Goal: Check status: Check status

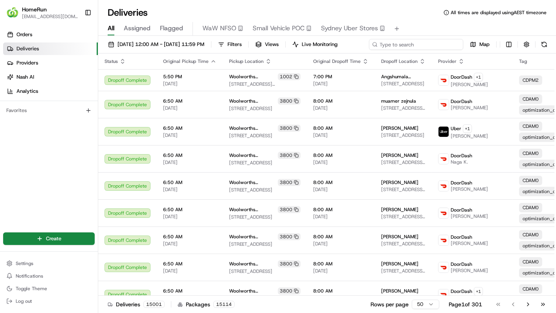
click at [432, 44] on div "[DATE] 12:00 AM - [DATE] 11:59 PM Filters Views Live Monitoring Map" at bounding box center [327, 46] width 458 height 15
paste input "265543088"
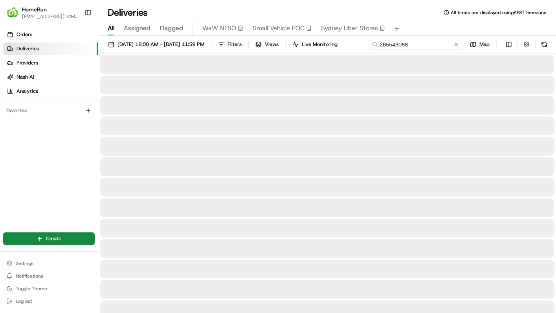
type input "265543088"
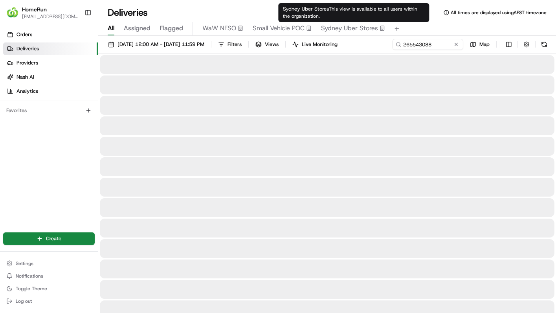
drag, startPoint x: 322, startPoint y: 33, endPoint x: 319, endPoint y: 31, distance: 4.1
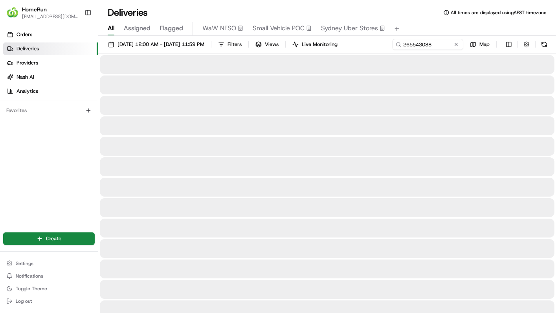
drag, startPoint x: 319, startPoint y: 31, endPoint x: 426, endPoint y: 20, distance: 108.2
click at [426, 20] on div "All Assigned Flagged WaW NFSO Small Vehicle POC [GEOGRAPHIC_DATA] Uber Stores" at bounding box center [327, 27] width 458 height 17
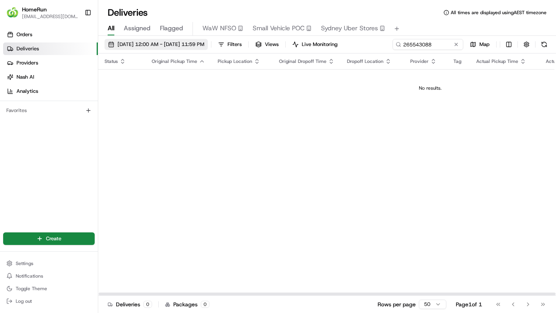
click at [208, 48] on button "[DATE] 12:00 AM - [DATE] 11:59 PM" at bounding box center [155, 44] width 103 height 11
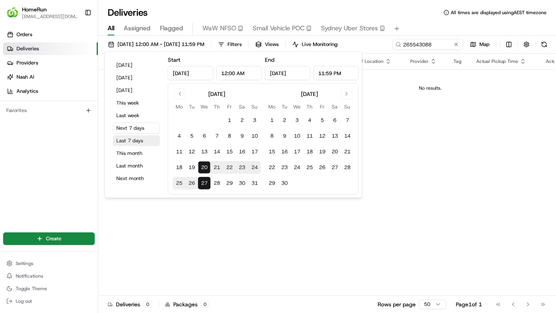
click at [132, 142] on button "Last 7 days" at bounding box center [136, 140] width 47 height 11
type input "[DATE]"
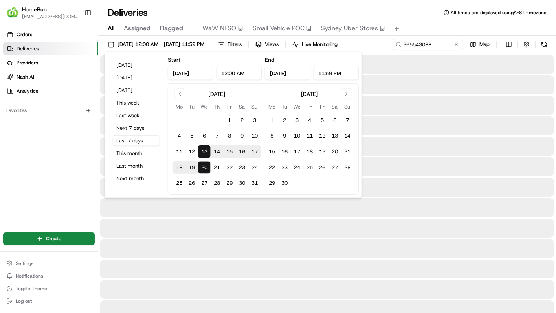
click at [439, 17] on div "Deliveries All times are displayed using AEST timezone" at bounding box center [327, 12] width 458 height 13
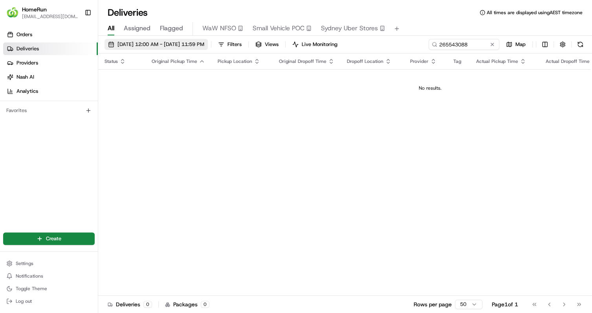
click at [126, 42] on span "[DATE] 12:00 AM - [DATE] 11:59 PM" at bounding box center [160, 44] width 87 height 7
